Goal: Task Accomplishment & Management: Complete application form

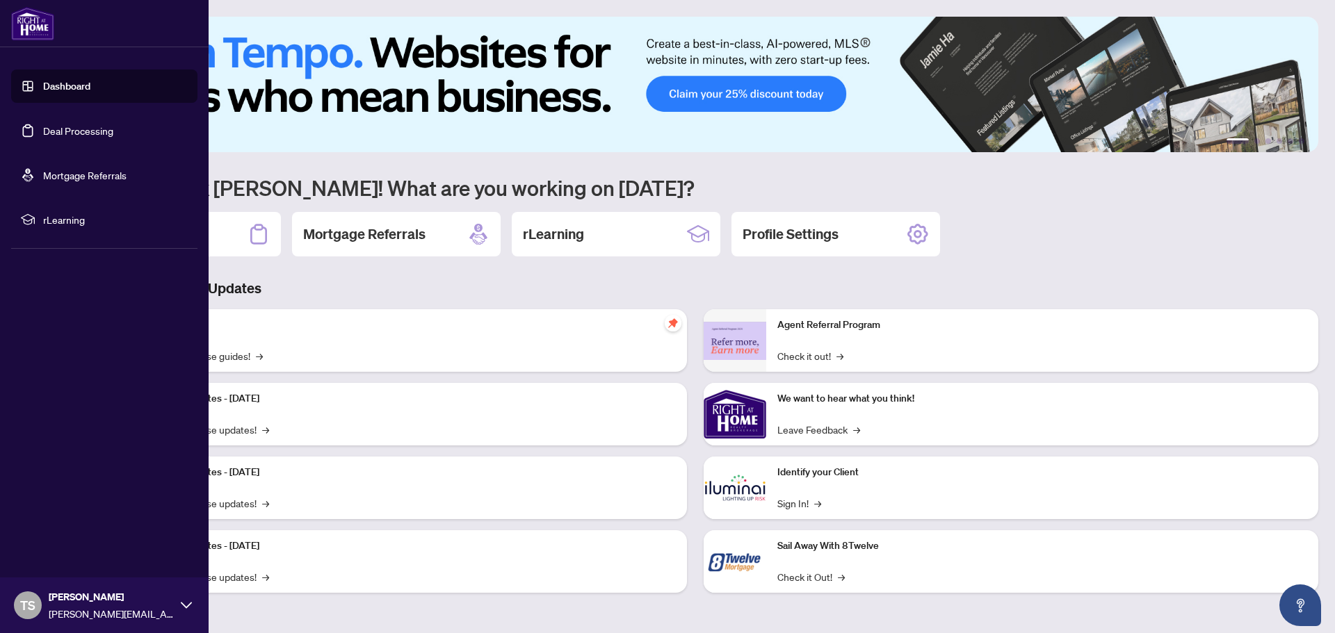
click at [43, 132] on link "Deal Processing" at bounding box center [78, 130] width 70 height 13
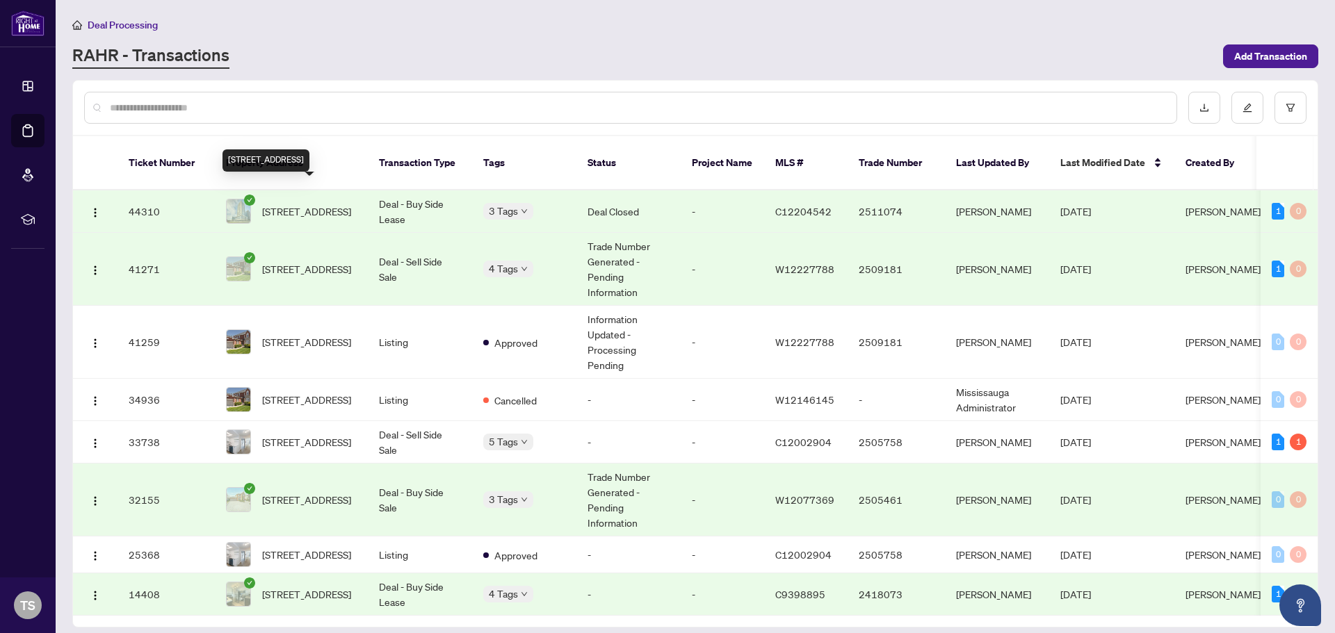
click at [314, 204] on span "[STREET_ADDRESS]" at bounding box center [306, 211] width 89 height 15
click at [306, 266] on span "[STREET_ADDRESS]" at bounding box center [306, 268] width 89 height 15
click at [1270, 52] on span "Add Transaction" at bounding box center [1270, 56] width 73 height 22
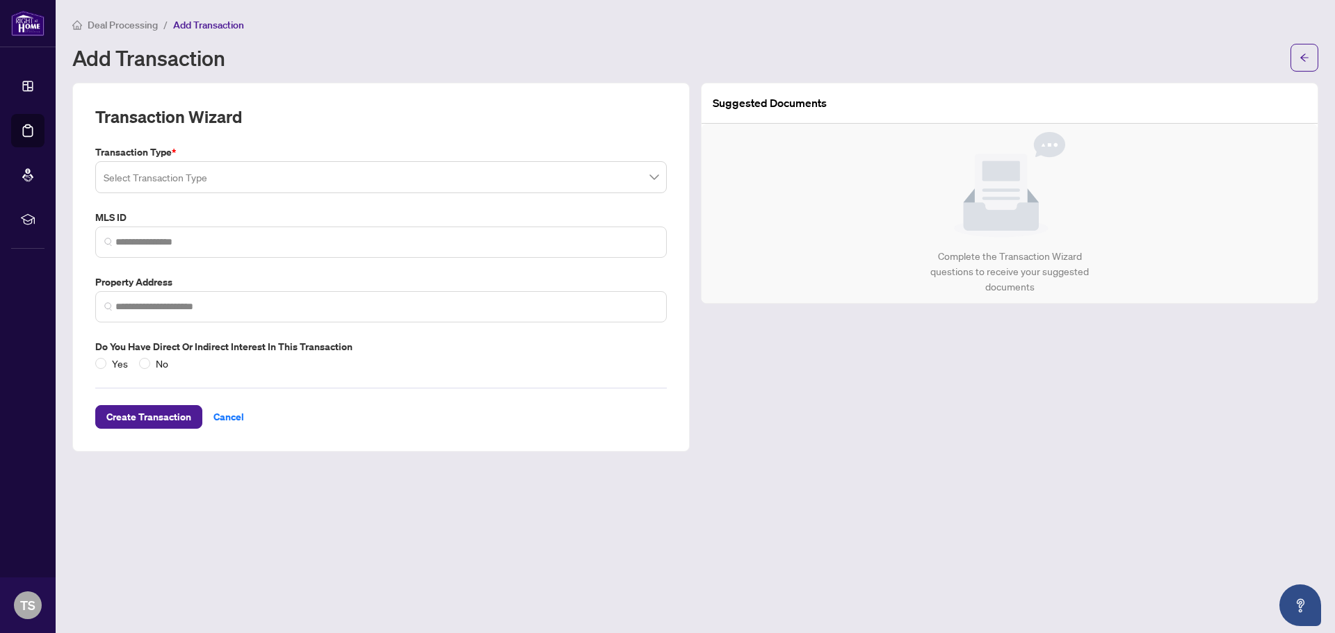
click at [151, 187] on input "search" at bounding box center [375, 179] width 542 height 31
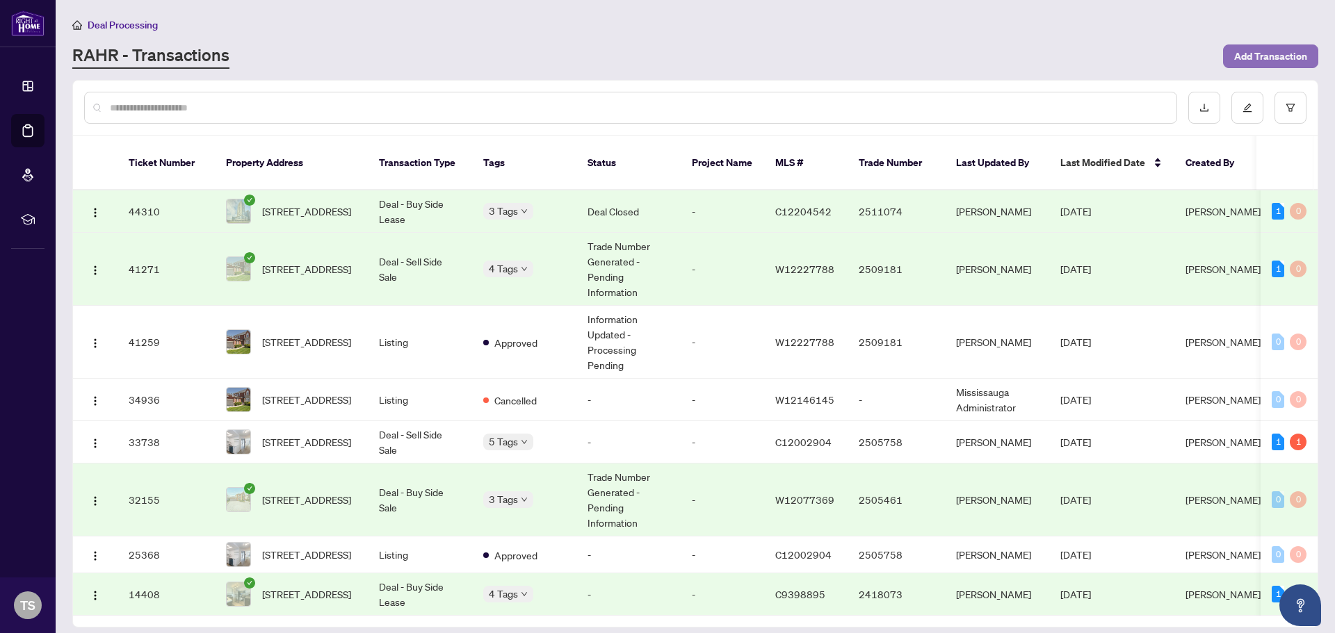
click at [1255, 51] on span "Add Transaction" at bounding box center [1270, 56] width 73 height 22
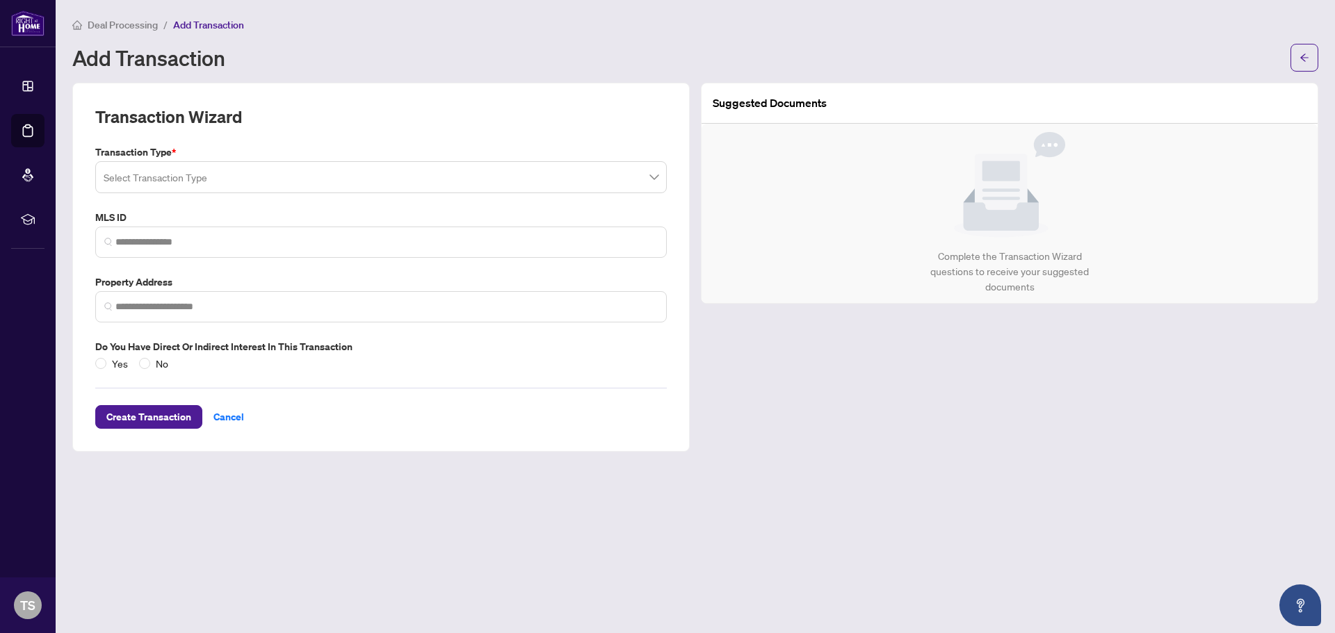
click at [186, 175] on input "search" at bounding box center [375, 179] width 542 height 31
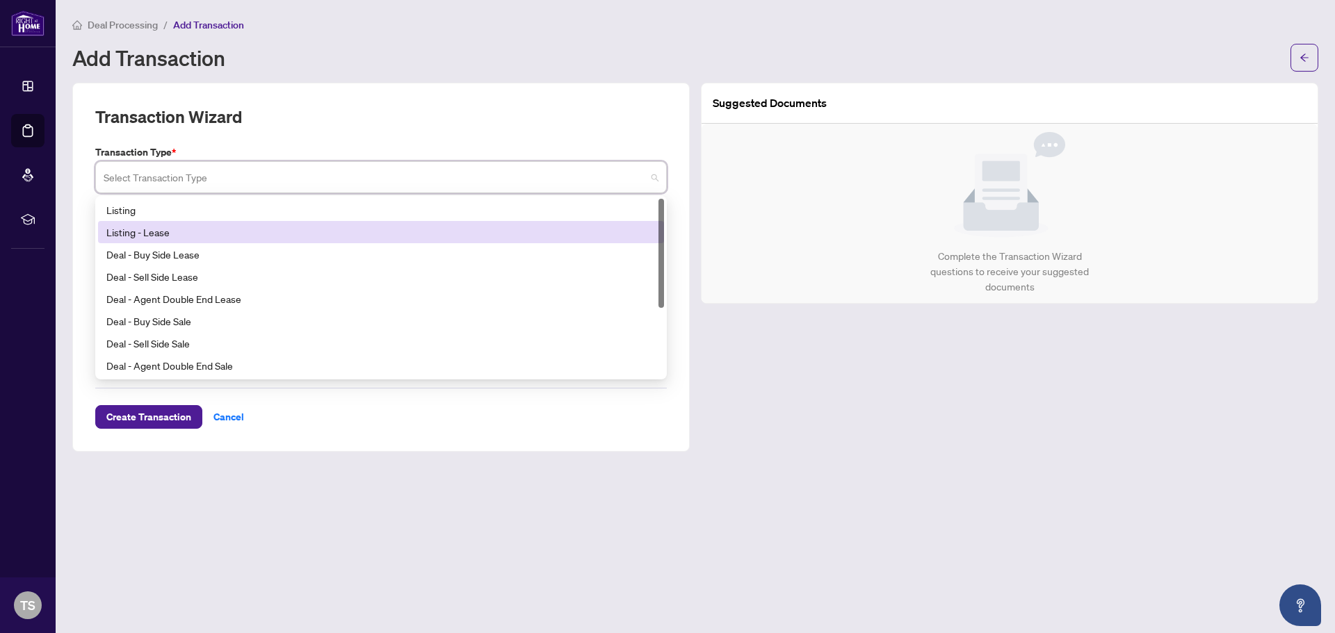
click at [175, 238] on div "Listing - Lease" at bounding box center [380, 232] width 549 height 15
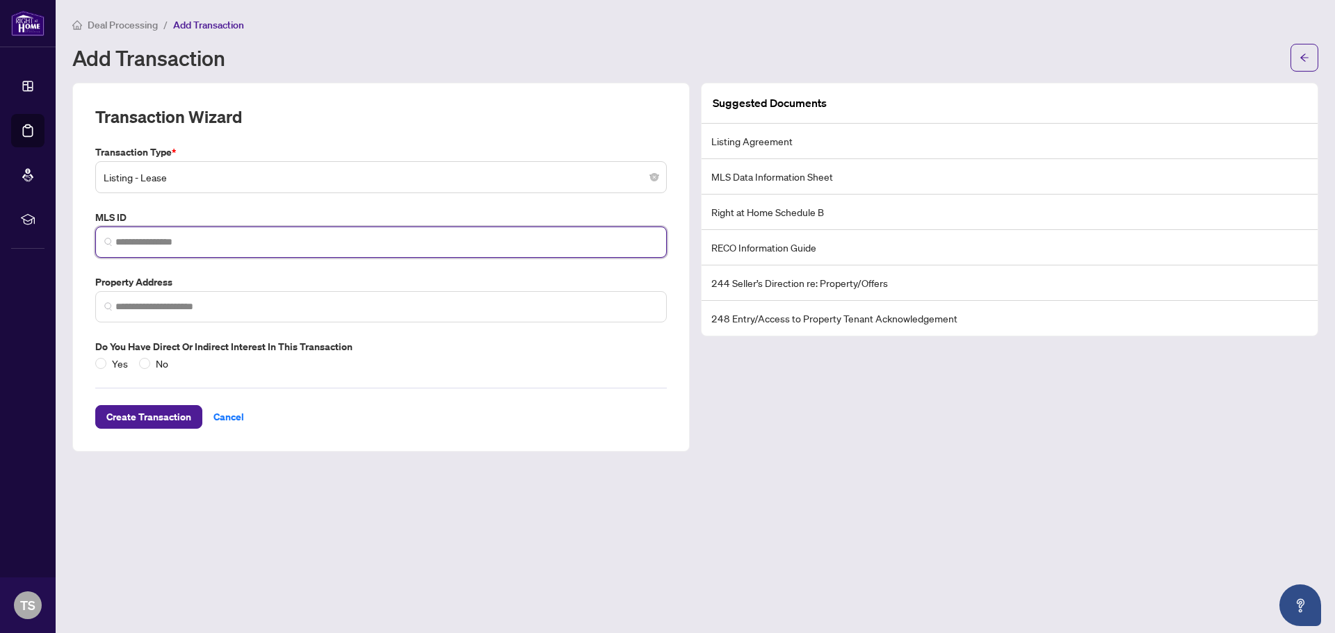
click at [163, 239] on input "search" at bounding box center [386, 242] width 542 height 15
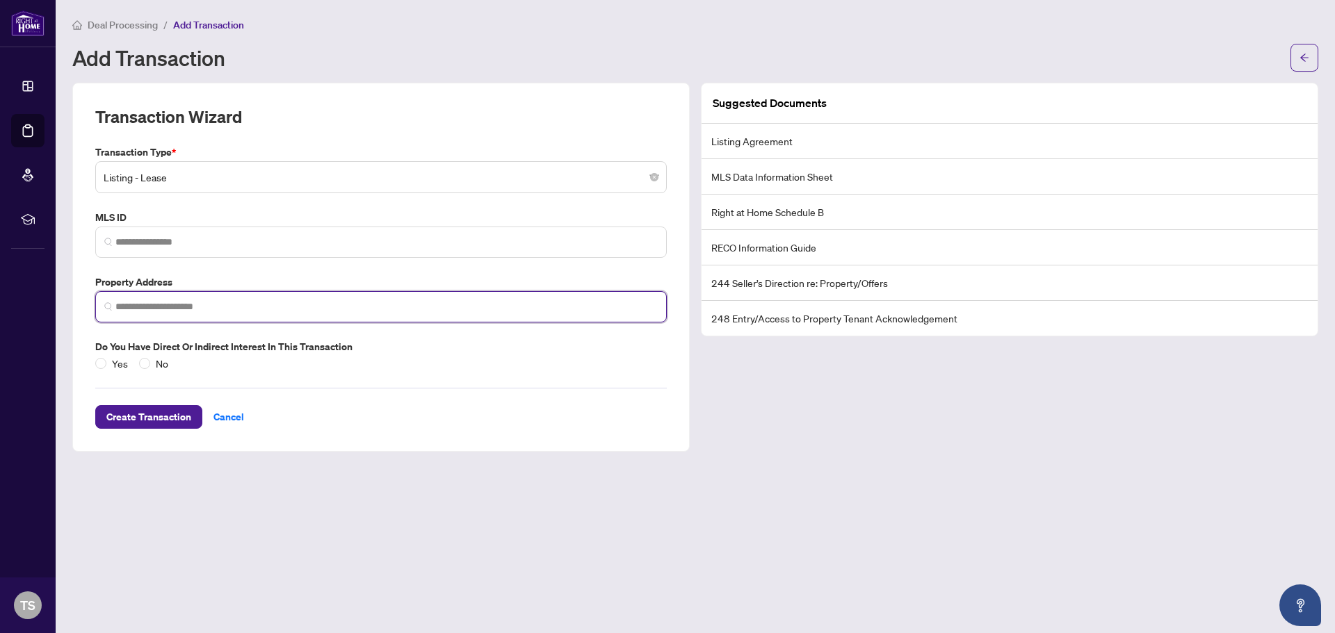
click at [150, 304] on input "search" at bounding box center [386, 307] width 542 height 15
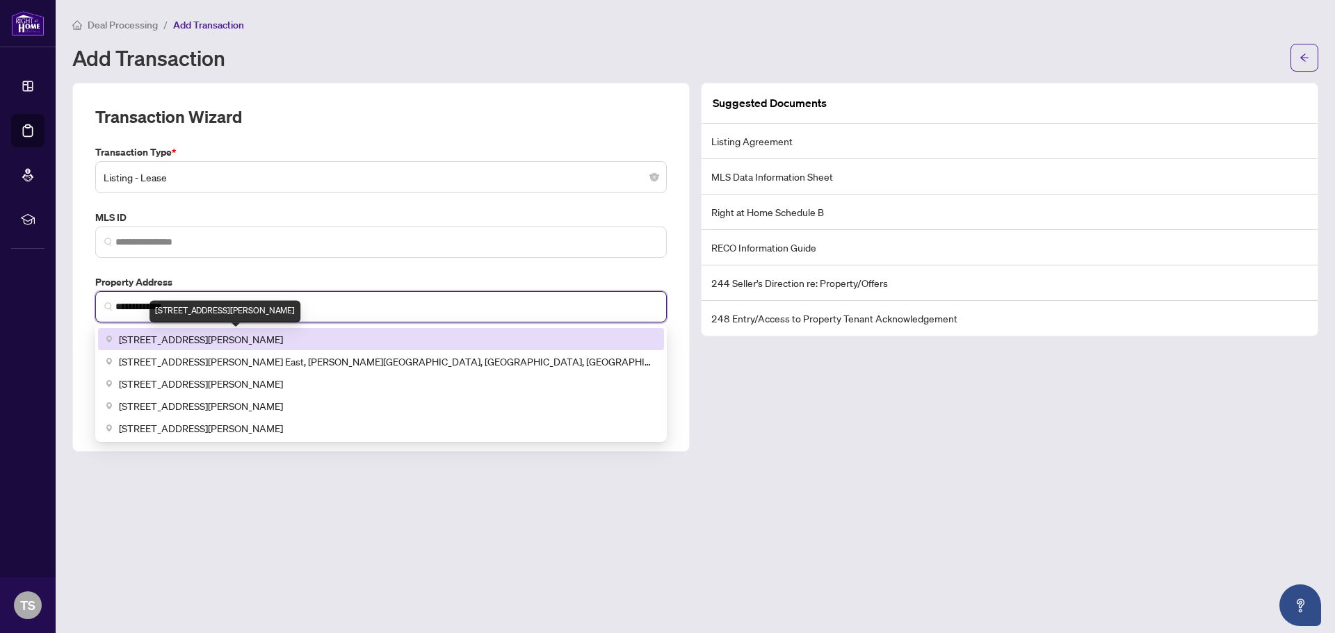
click at [188, 346] on span "1100 Sheppard Avenue West, North York, ON, Canada" at bounding box center [201, 339] width 164 height 15
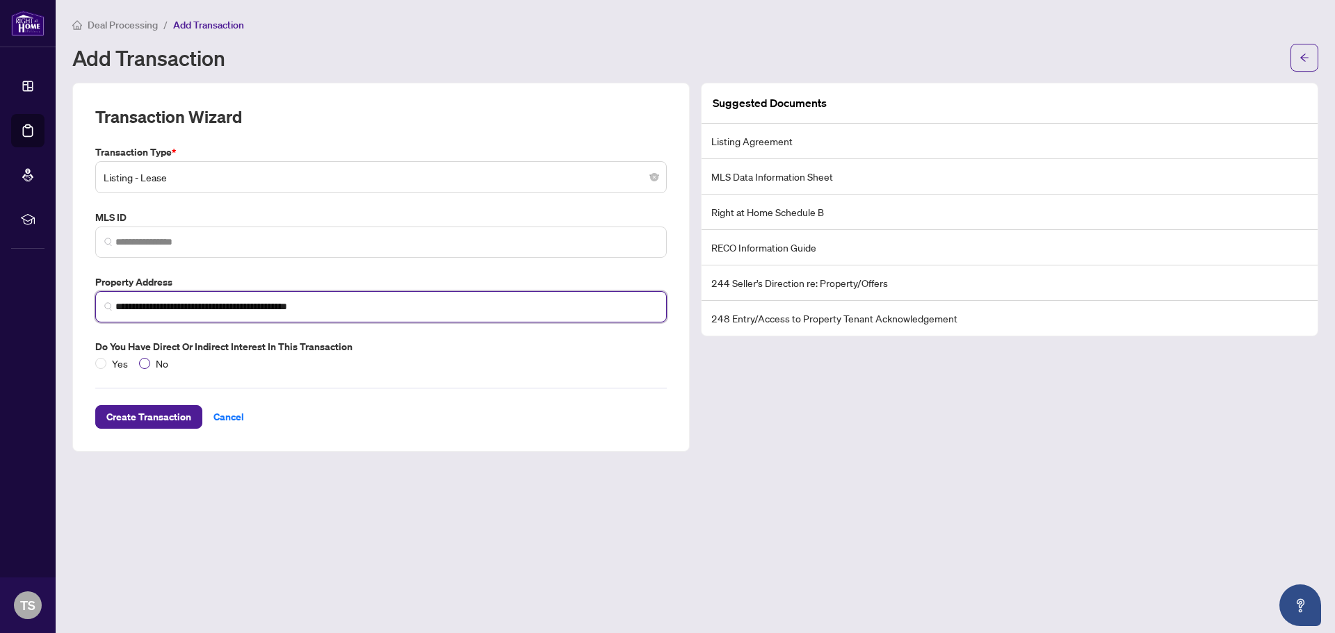
type input "**********"
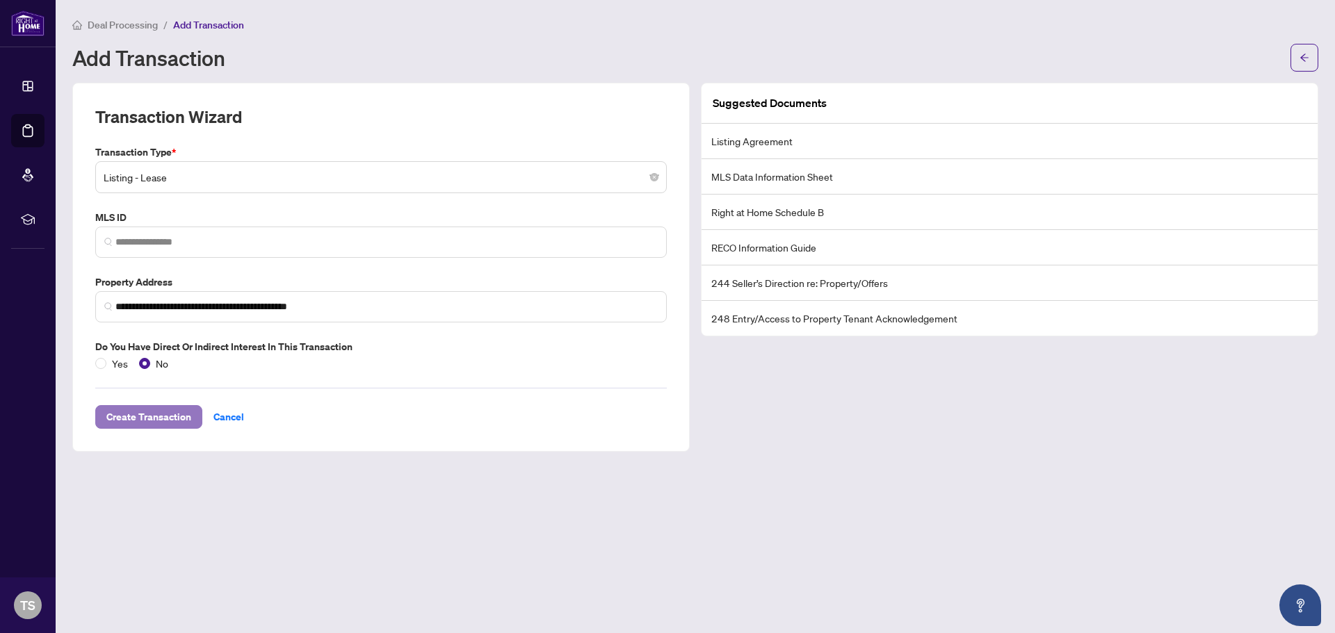
click at [161, 419] on span "Create Transaction" at bounding box center [148, 417] width 85 height 22
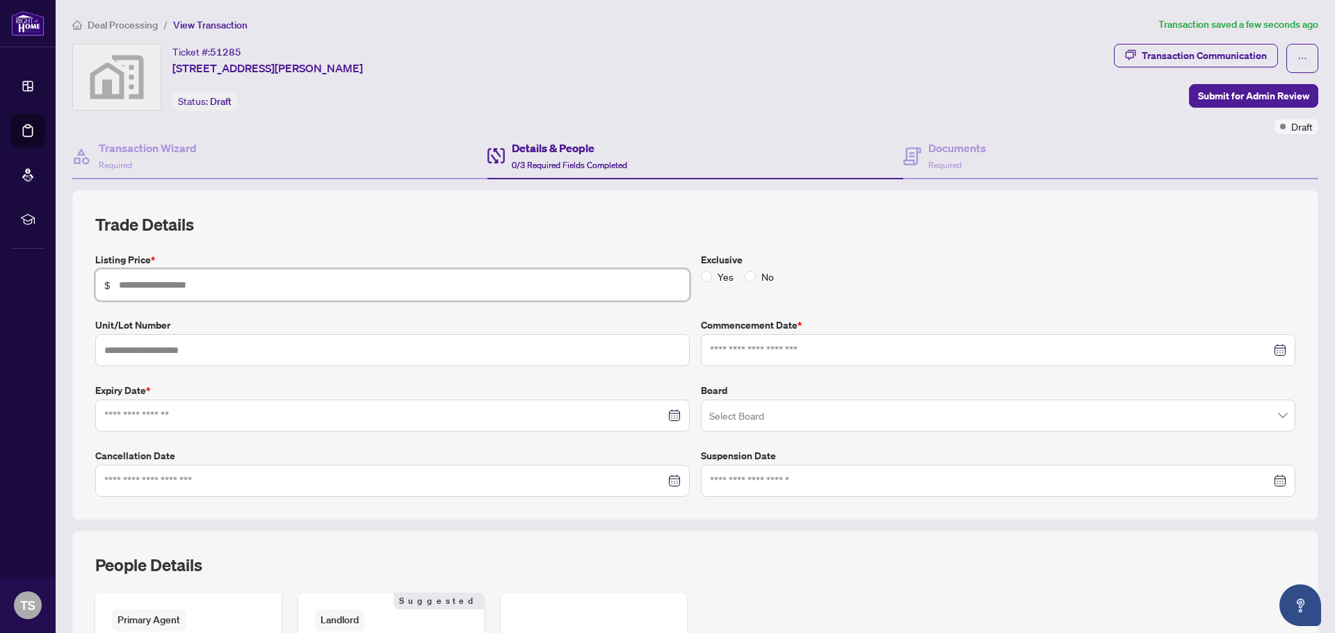
click at [211, 286] on input "text" at bounding box center [400, 284] width 562 height 15
type input "*****"
click at [263, 240] on div "Trade Details Listing Price * $ ***** Exclusive Yes No Unit/Lot Number Commence…" at bounding box center [695, 355] width 1200 height 284
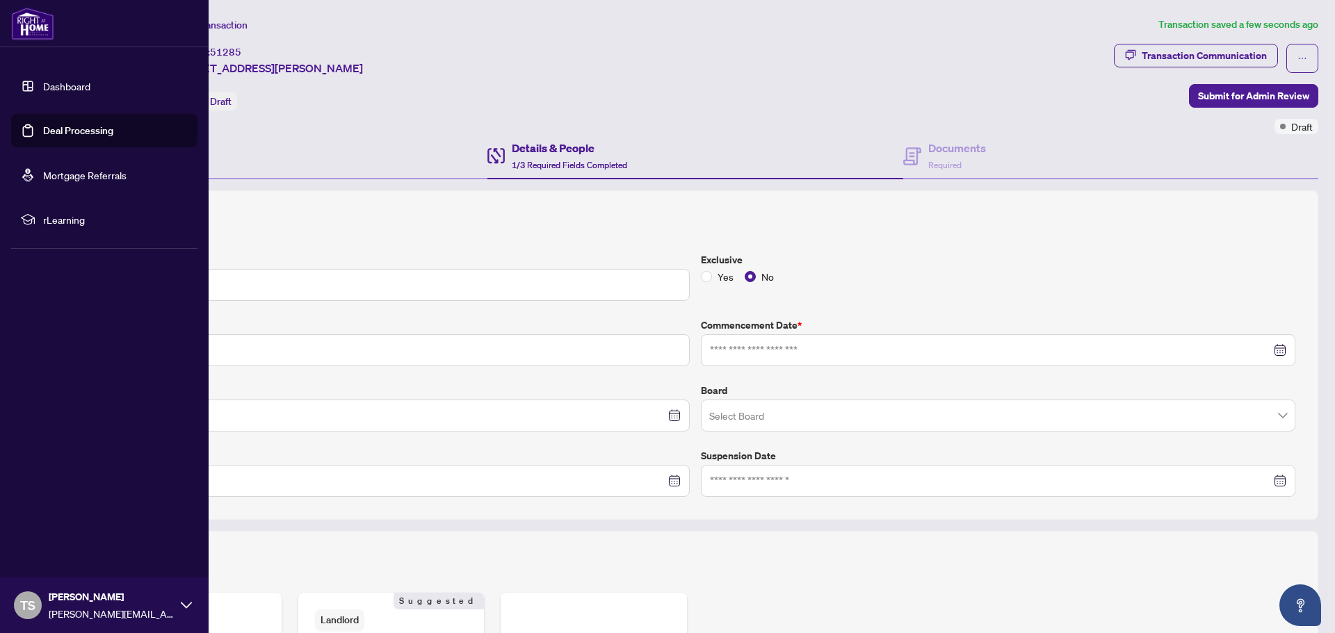
click at [43, 129] on link "Deal Processing" at bounding box center [78, 130] width 70 height 13
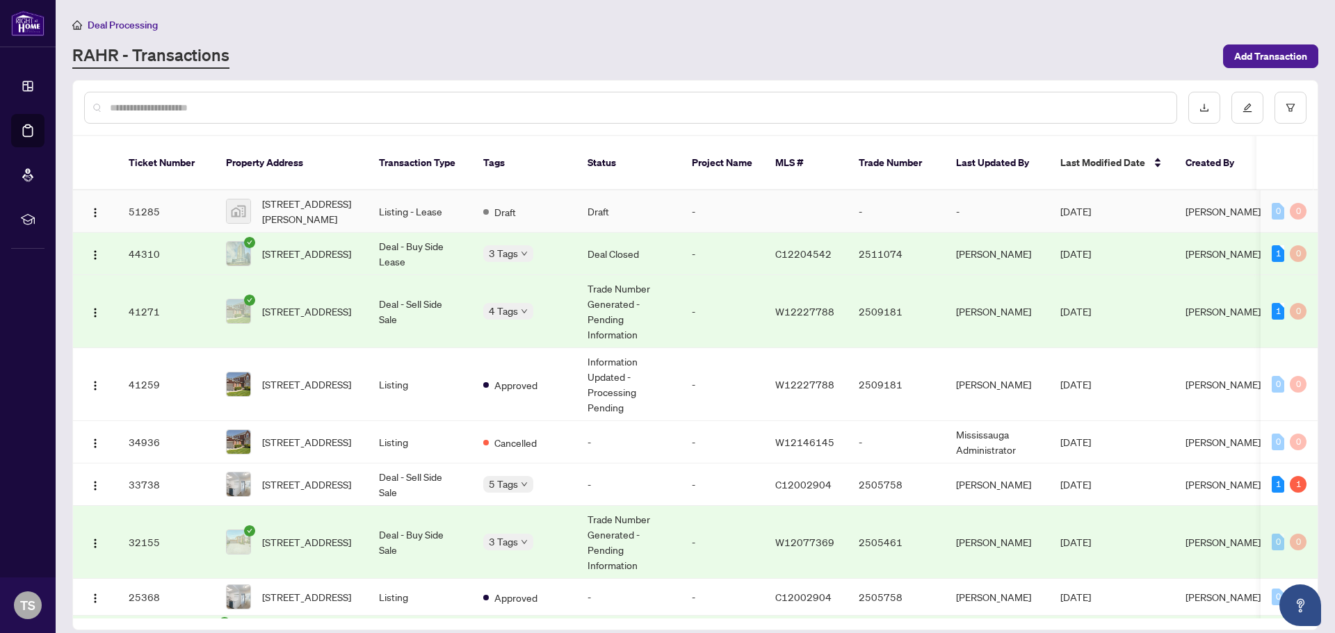
click at [307, 196] on span "1100 Sheppard Avenue West, North York, ON, Canada" at bounding box center [309, 211] width 95 height 31
